Goal: Task Accomplishment & Management: Manage account settings

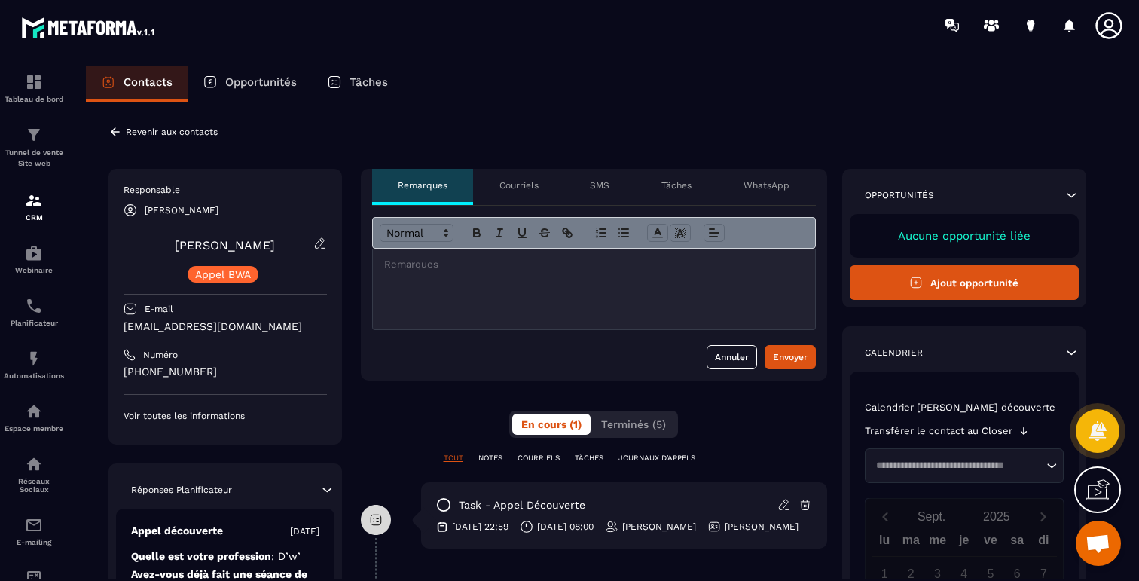
scroll to position [897, 0]
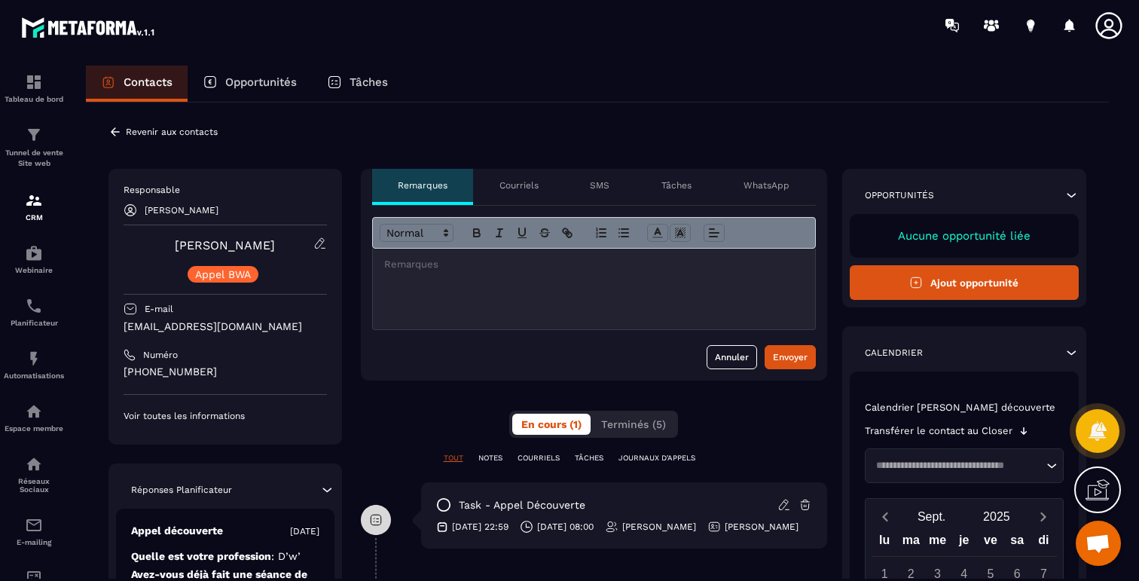
click at [315, 243] on icon at bounding box center [320, 244] width 14 height 14
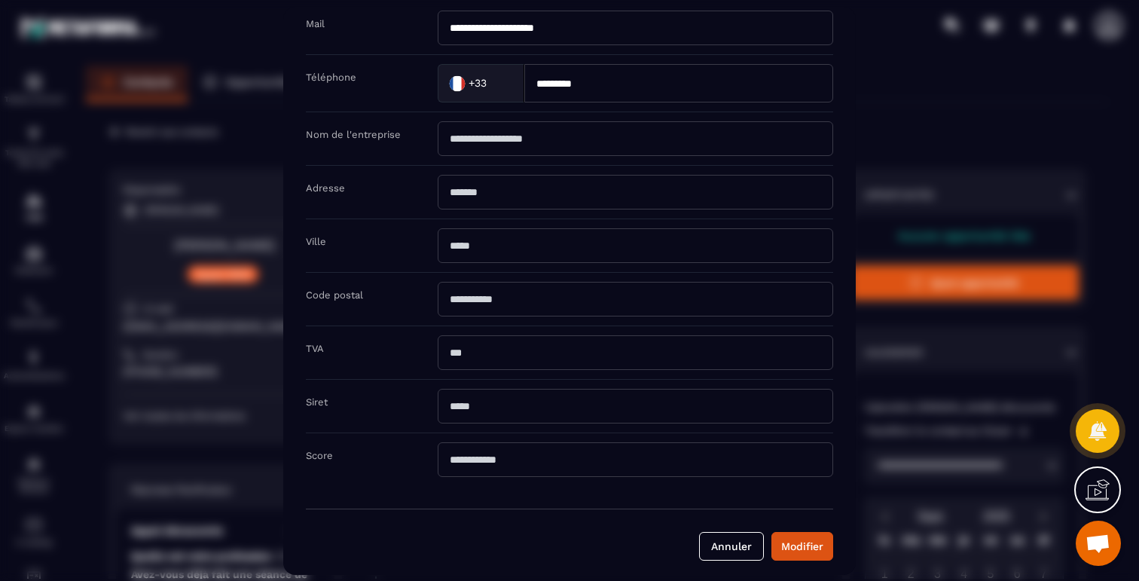
scroll to position [194, 0]
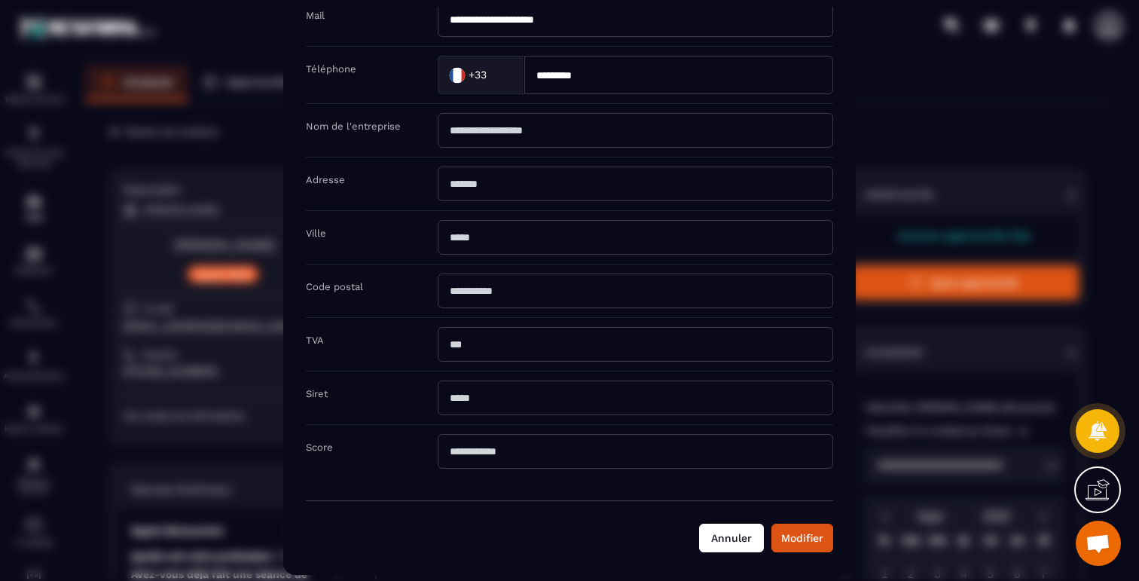
click at [726, 550] on button "Annuler" at bounding box center [731, 538] width 65 height 29
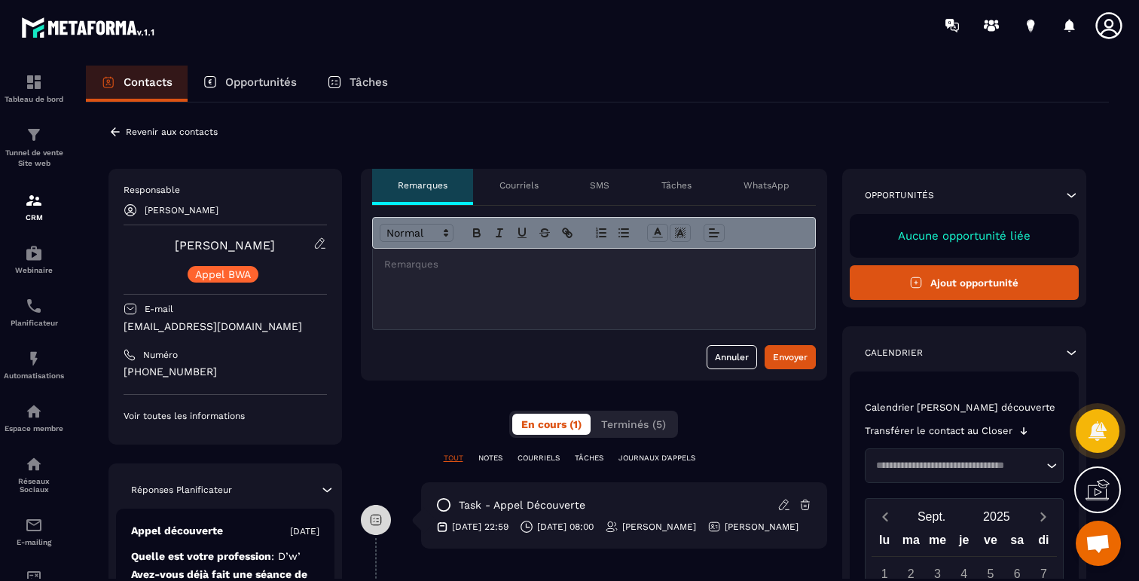
click at [115, 125] on icon at bounding box center [115, 132] width 14 height 14
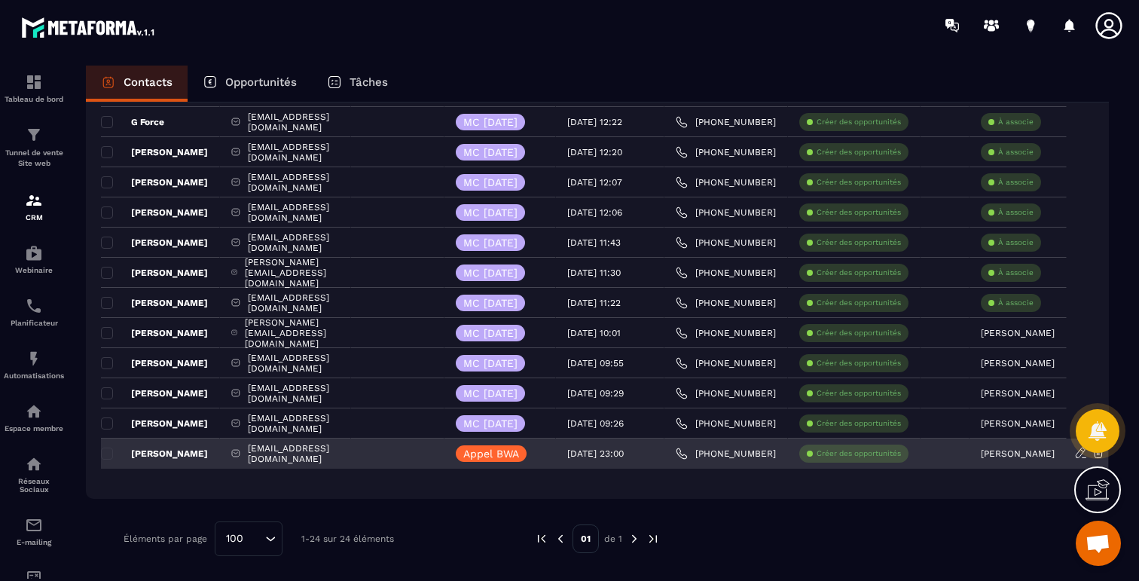
scroll to position [0, 118]
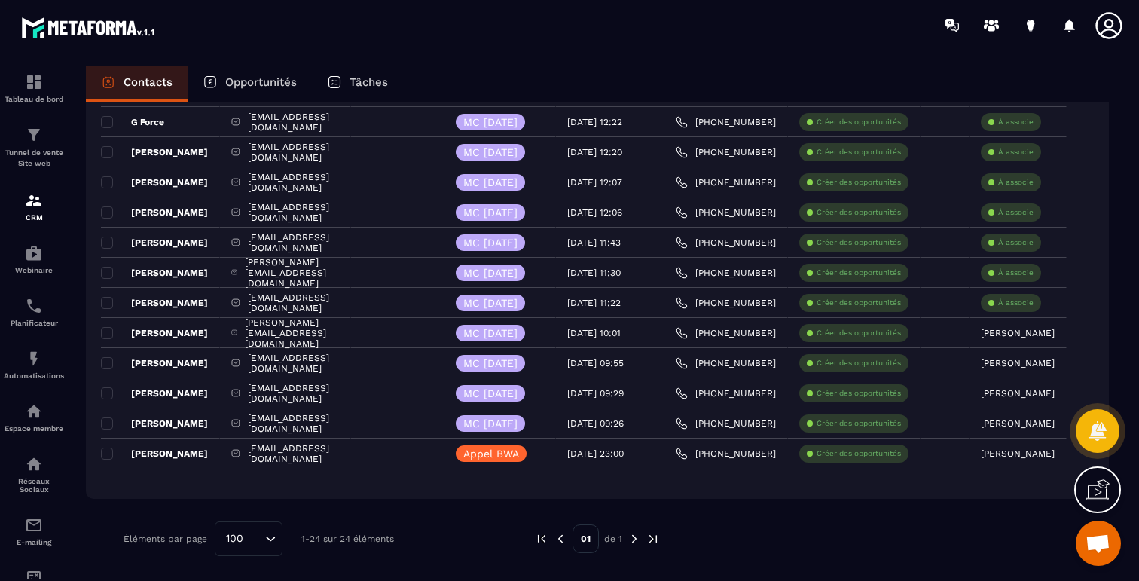
click at [1080, 456] on div at bounding box center [1098, 431] width 44 height 66
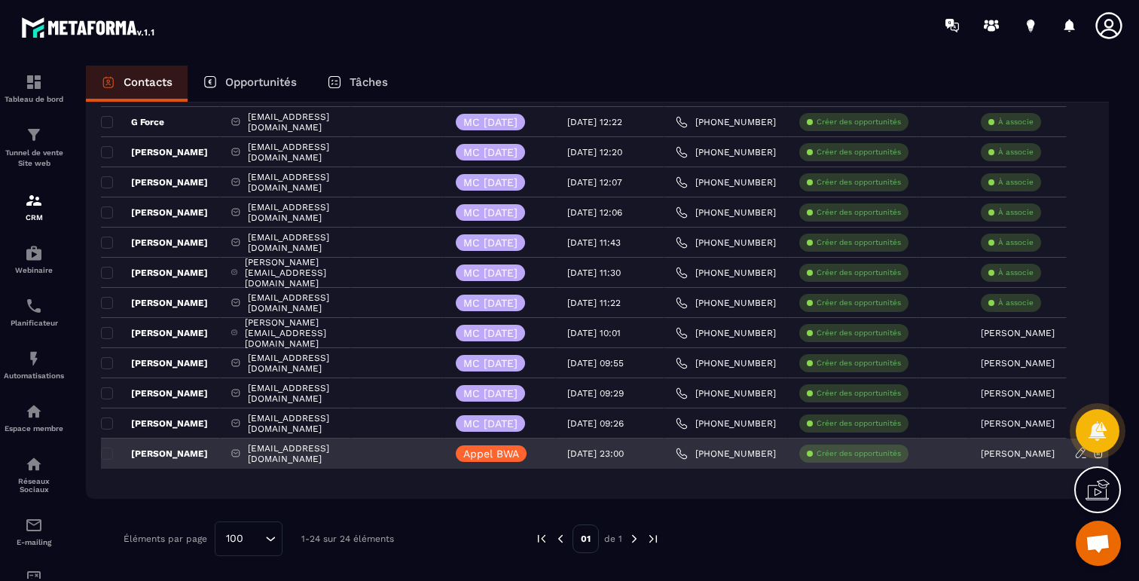
click at [1044, 453] on p "[PERSON_NAME]" at bounding box center [1018, 453] width 74 height 11
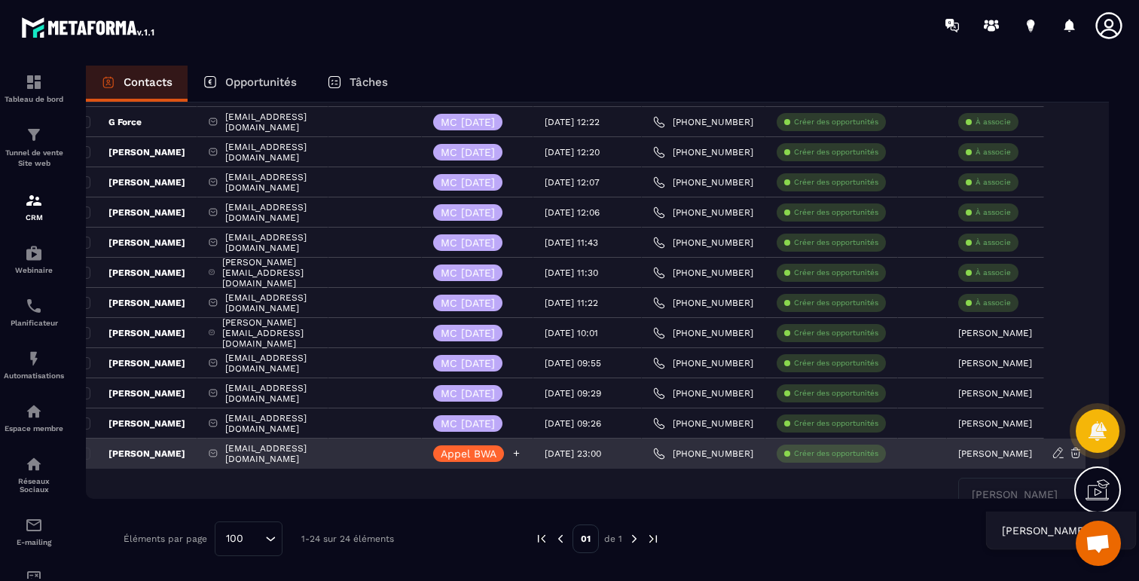
click at [484, 455] on p "Appel BWA" at bounding box center [469, 453] width 56 height 11
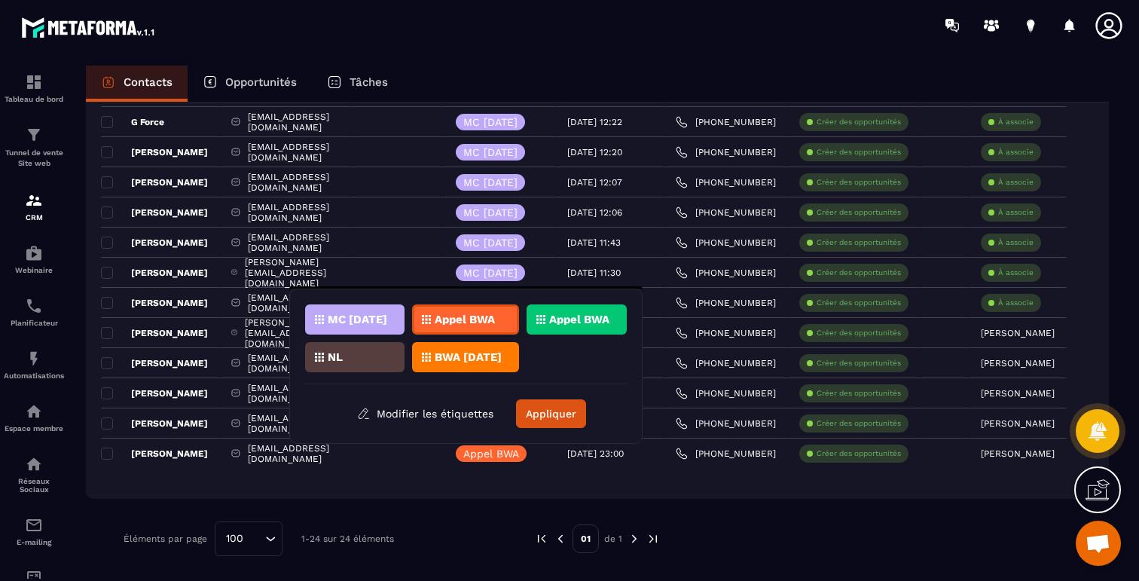
click at [382, 322] on p "MC [DATE]" at bounding box center [358, 319] width 60 height 11
click at [541, 408] on button "Appliquer" at bounding box center [551, 413] width 70 height 29
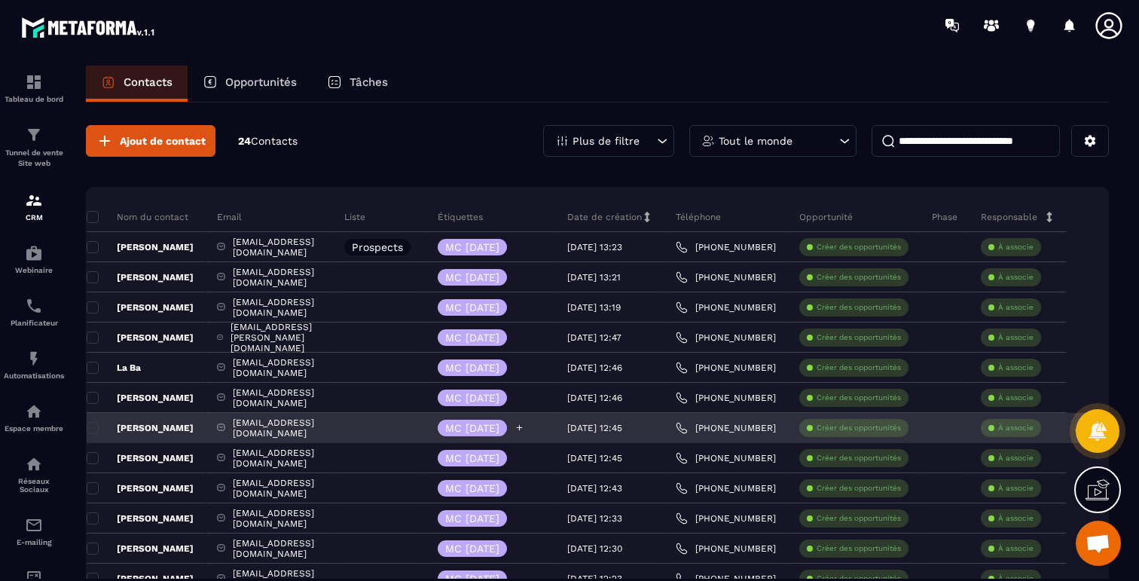
scroll to position [0, 0]
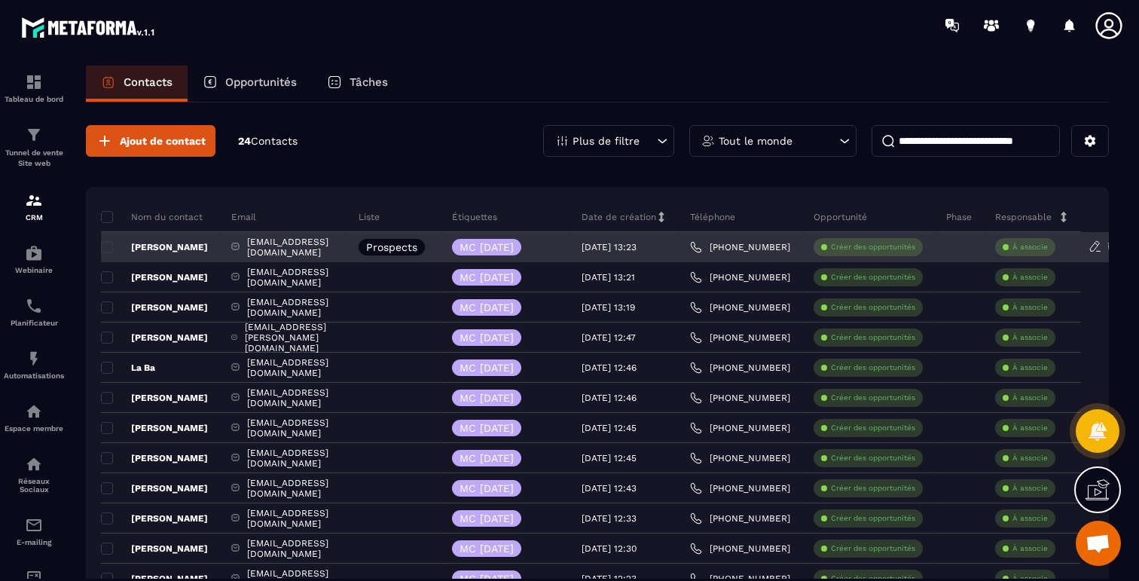
click at [417, 252] on p "Prospects" at bounding box center [391, 247] width 51 height 11
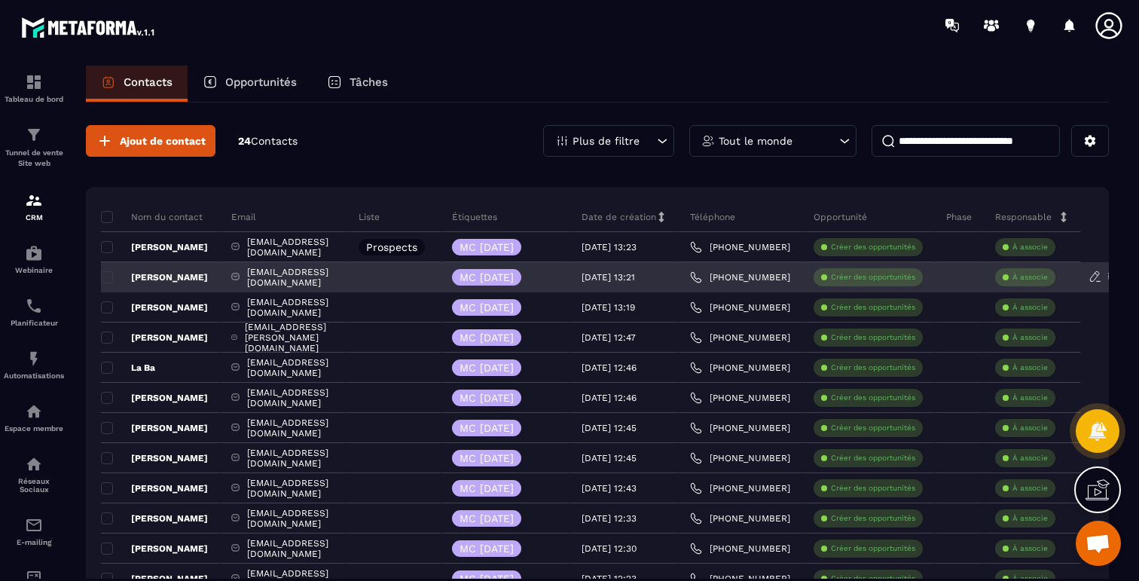
click at [441, 279] on div at bounding box center [393, 277] width 93 height 30
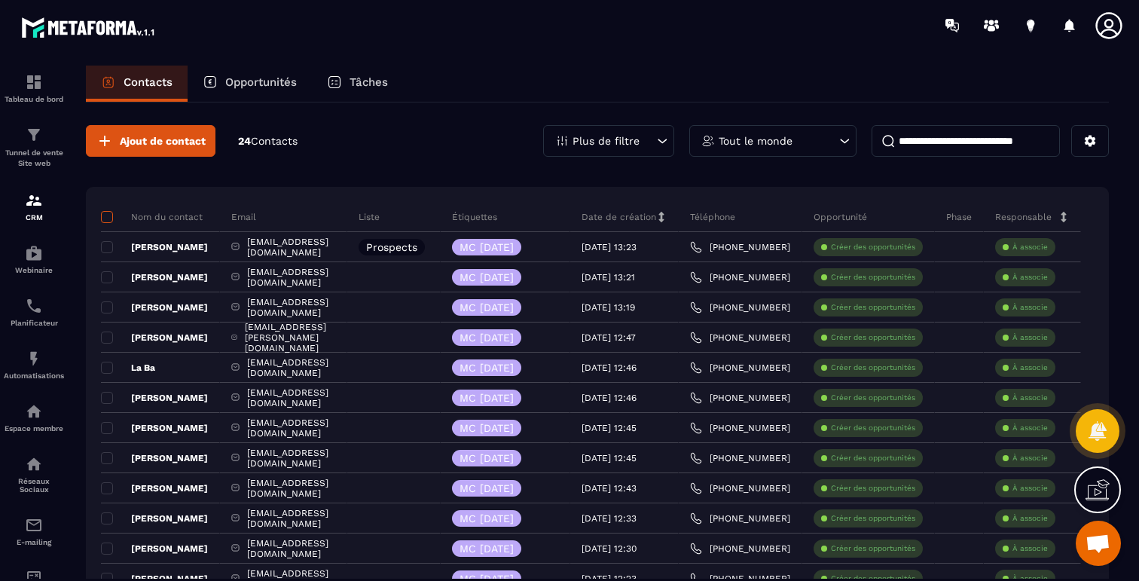
click at [111, 218] on span at bounding box center [107, 217] width 12 height 12
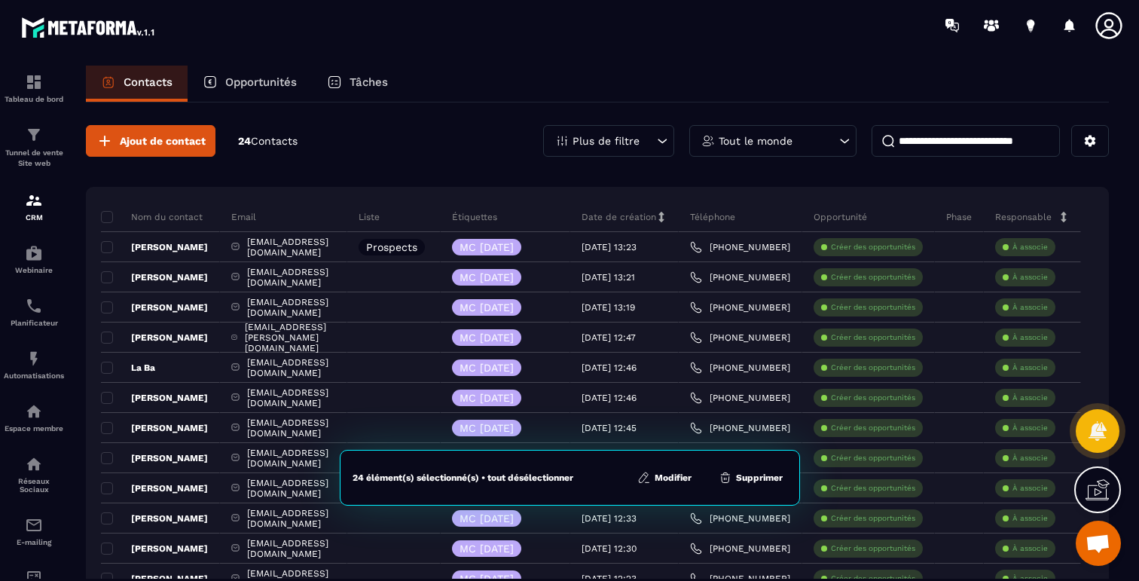
click at [681, 475] on button "Modifier" at bounding box center [664, 477] width 63 height 15
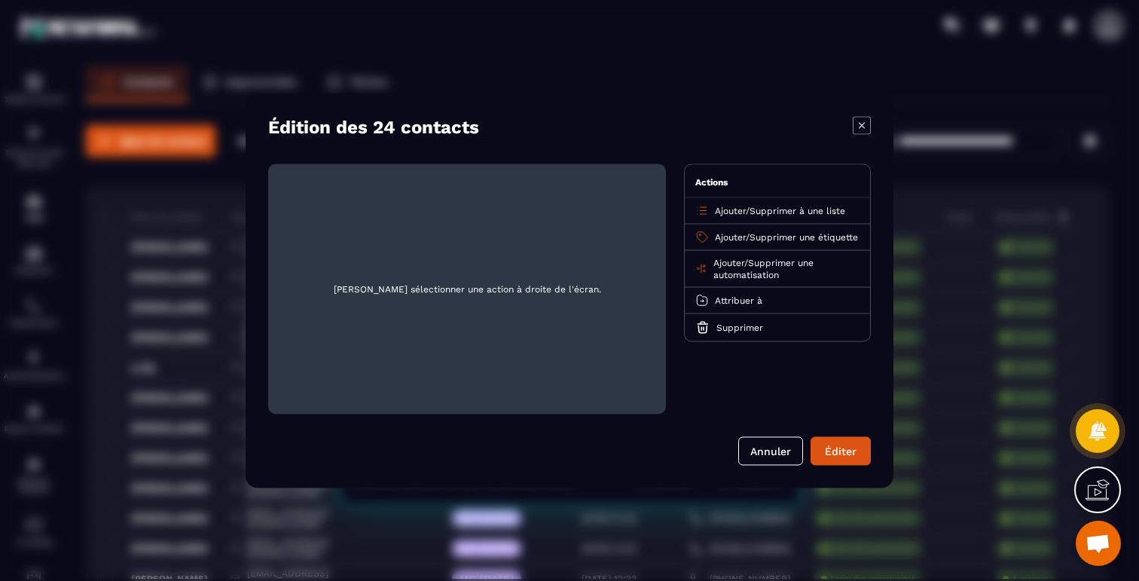
click at [777, 205] on span "Supprimer à une liste" at bounding box center [798, 210] width 96 height 11
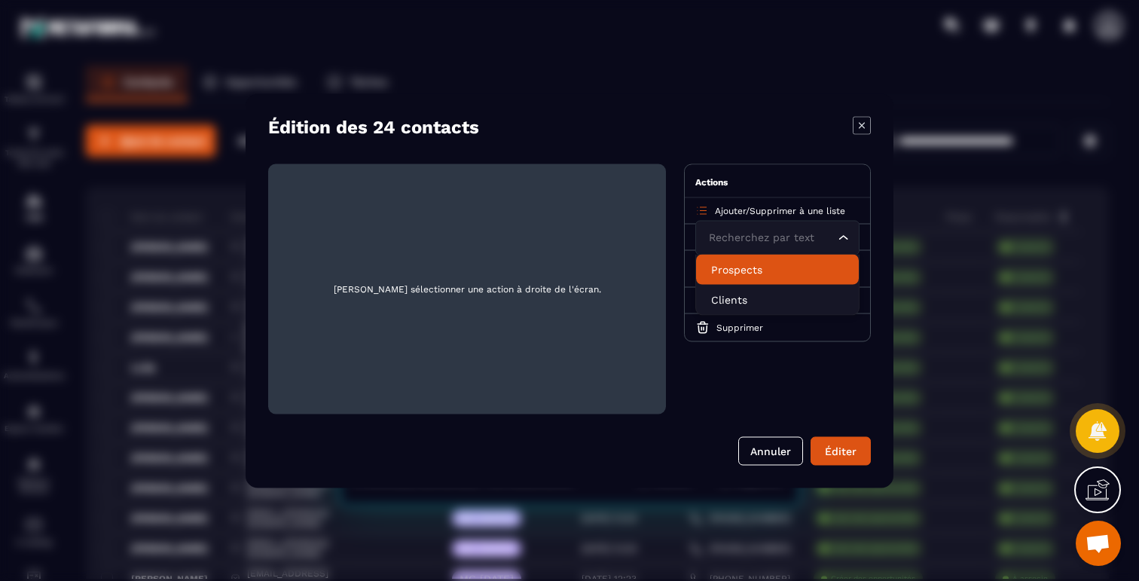
click at [753, 269] on p "Prospects" at bounding box center [777, 268] width 133 height 15
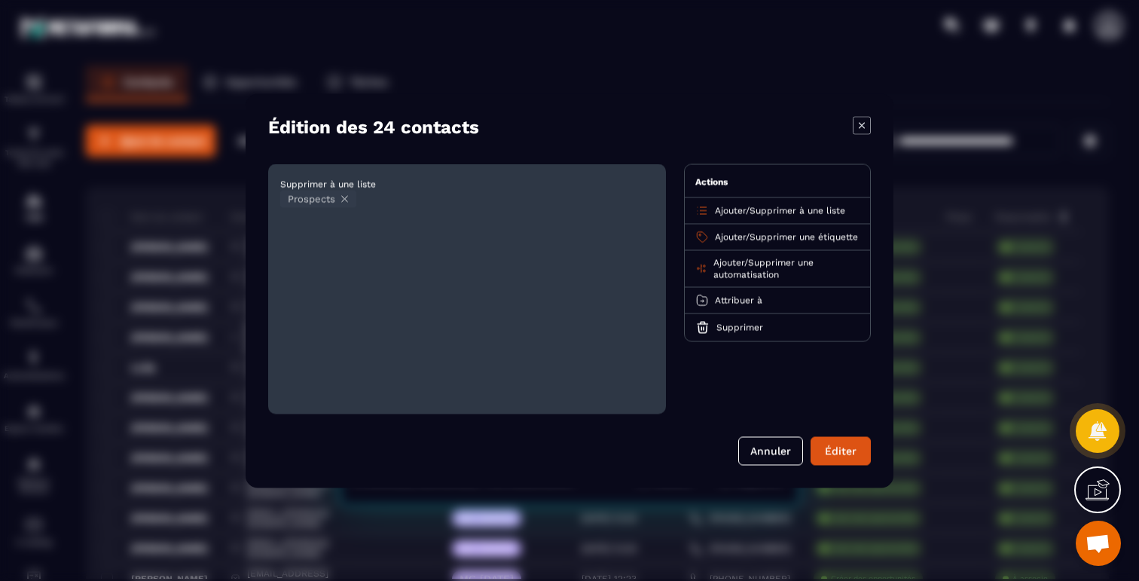
click at [347, 199] on icon "Modal window" at bounding box center [344, 198] width 11 height 11
click at [706, 211] on icon "Modal window" at bounding box center [702, 210] width 14 height 14
click at [861, 127] on icon "Modal window" at bounding box center [862, 125] width 18 height 18
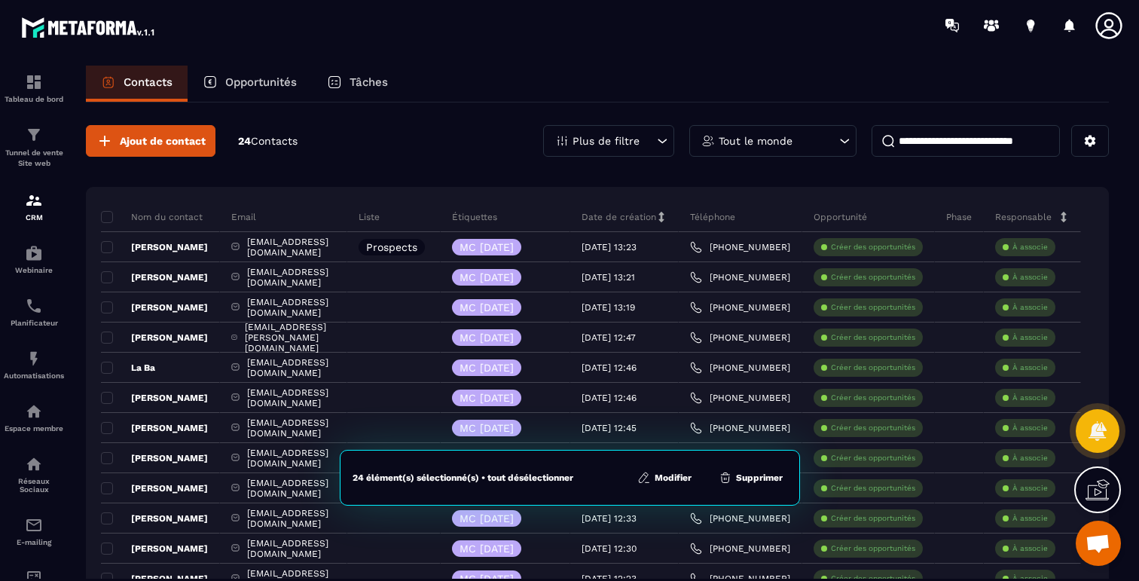
click at [454, 184] on div "Ajout de contact 24 Contacts Plus de filtre Tout le monde Nom du contact Email …" at bounding box center [597, 583] width 1023 height 963
click at [398, 156] on div "Ajout de contact 24 Contacts Plus de filtre Tout le monde" at bounding box center [597, 141] width 1023 height 32
click at [668, 481] on button "Modifier" at bounding box center [664, 477] width 63 height 15
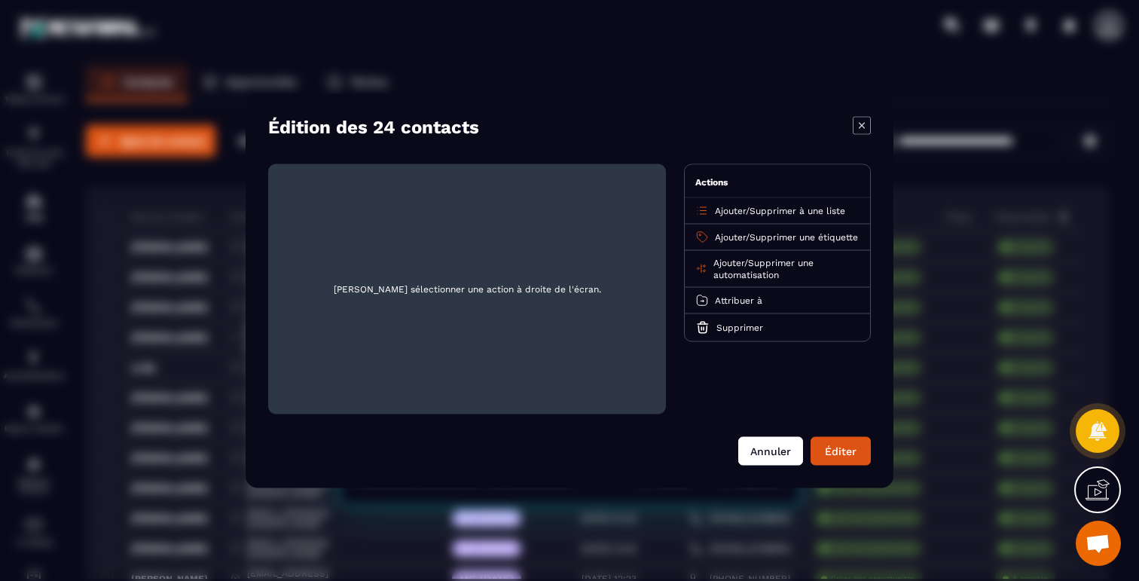
click at [778, 450] on button "Annuler" at bounding box center [770, 450] width 65 height 29
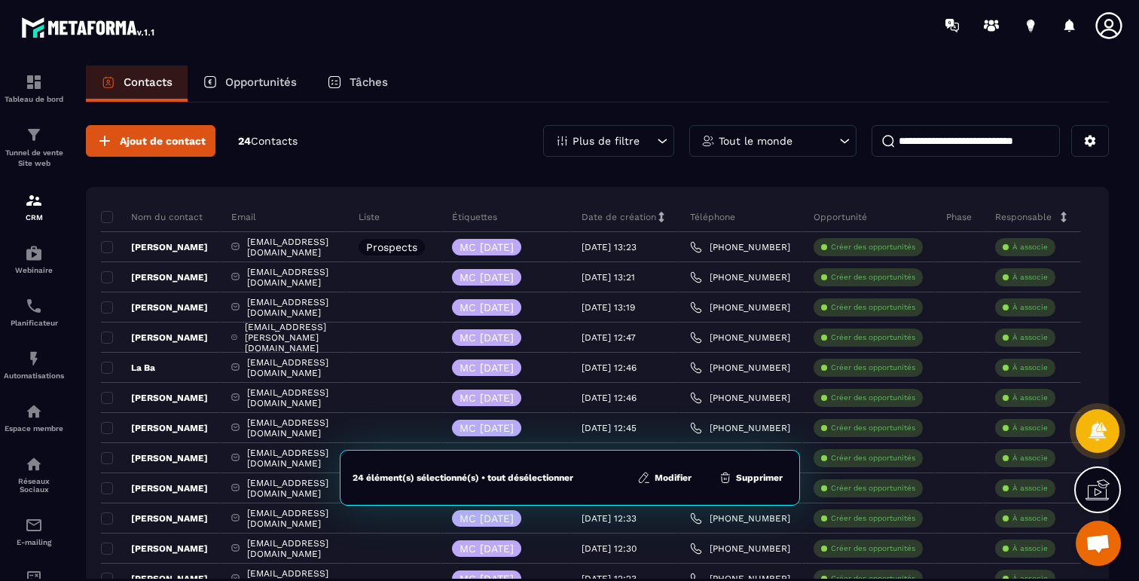
click at [433, 139] on div "Ajout de contact 24 Contacts Plus de filtre Tout le monde" at bounding box center [597, 141] width 1023 height 32
